Goal: Entertainment & Leisure: Consume media (video, audio)

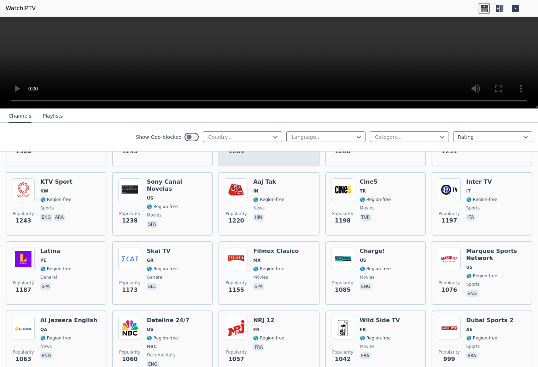
scroll to position [725, 0]
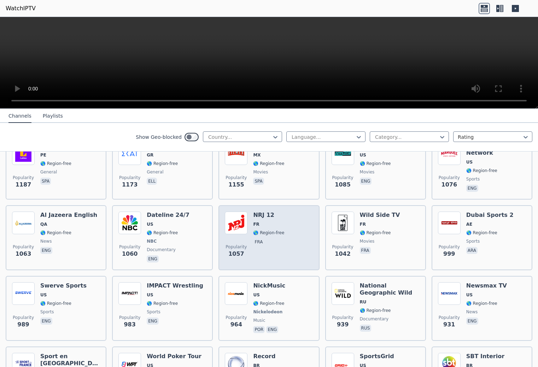
click at [232, 226] on img at bounding box center [236, 223] width 23 height 23
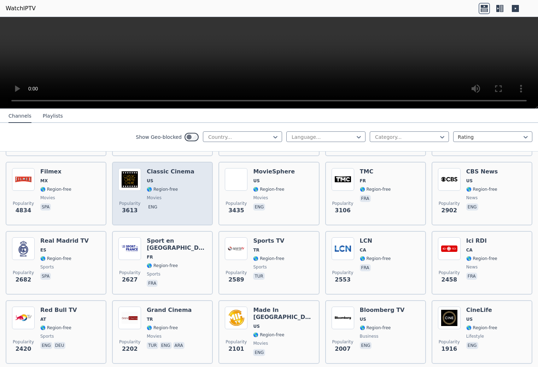
scroll to position [0, 0]
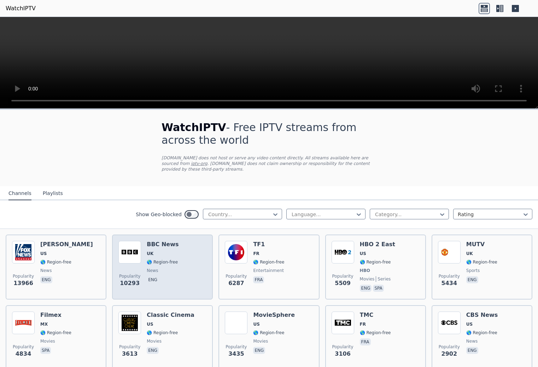
click at [173, 284] on span "eng" at bounding box center [163, 280] width 32 height 8
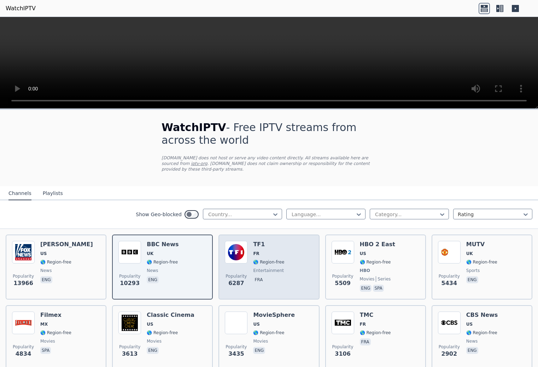
click at [289, 290] on div "Popularity 6287 TF1 FR 🌎 Region-free entertainment fra" at bounding box center [269, 267] width 88 height 52
